Goal: Task Accomplishment & Management: Manage account settings

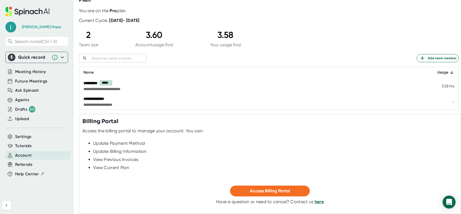
scroll to position [53, 0]
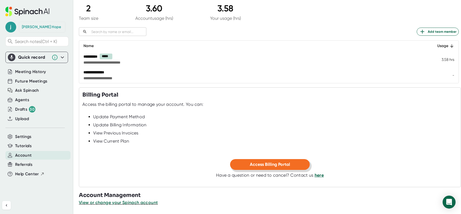
click at [261, 165] on span "Access Billing Portal" at bounding box center [270, 164] width 40 height 5
click at [267, 165] on span "Access Billing Portal" at bounding box center [270, 164] width 40 height 5
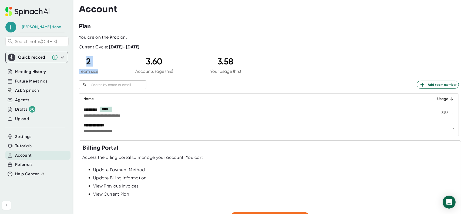
drag, startPoint x: 87, startPoint y: 61, endPoint x: 99, endPoint y: 68, distance: 15.0
click at [99, 68] on div "2 Team size 3.60 Account usage (hrs) 3.58 Your usage (hrs)" at bounding box center [160, 65] width 162 height 18
drag, startPoint x: 147, startPoint y: 62, endPoint x: 175, endPoint y: 70, distance: 28.7
click at [175, 70] on div "2 Team size 3.60 Account usage (hrs) 3.58 Your usage (hrs)" at bounding box center [160, 65] width 162 height 18
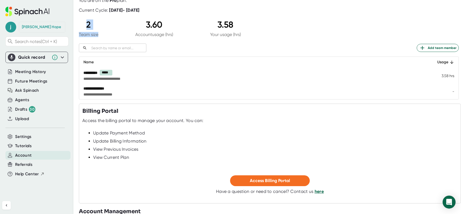
scroll to position [53, 0]
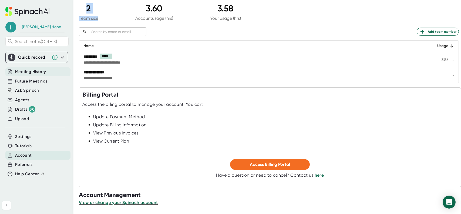
click at [38, 71] on span "Meeting History" at bounding box center [30, 72] width 31 height 6
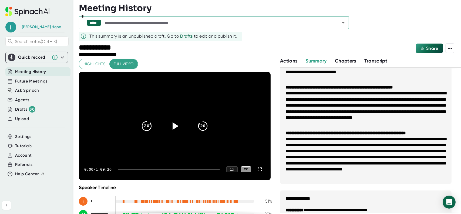
scroll to position [142, 0]
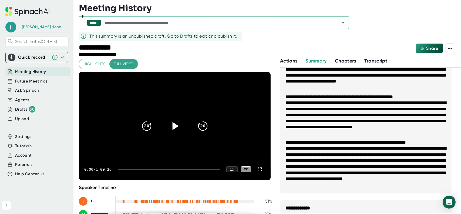
click at [177, 127] on icon at bounding box center [175, 126] width 14 height 14
click at [133, 169] on div at bounding box center [169, 169] width 102 height 1
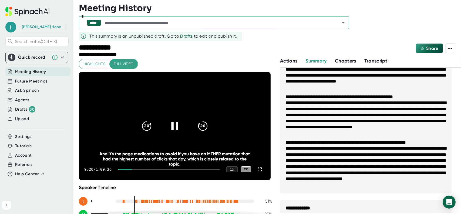
click at [173, 125] on icon at bounding box center [175, 126] width 14 height 14
click at [32, 81] on span "Future Meetings" at bounding box center [31, 81] width 32 height 6
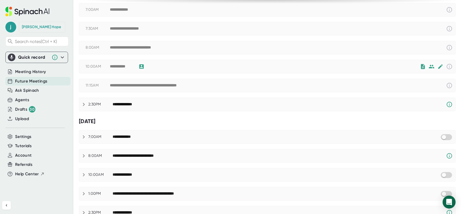
scroll to position [64, 0]
